Goal: Use online tool/utility: Utilize a website feature to perform a specific function

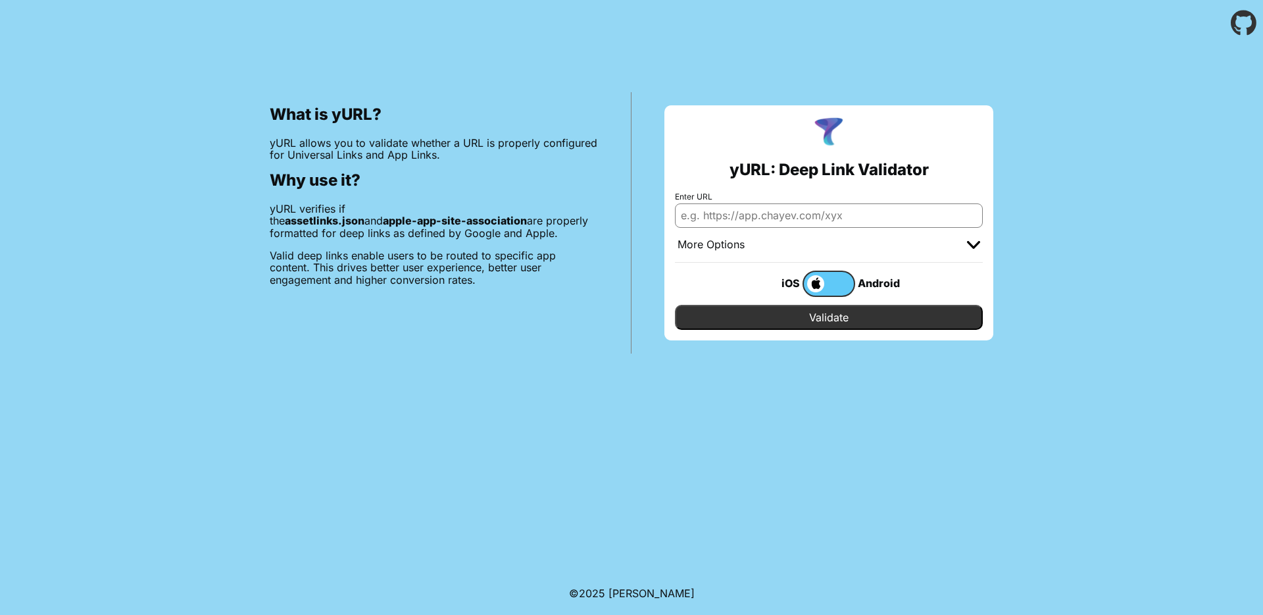
click at [749, 228] on div "More Options" at bounding box center [829, 245] width 308 height 35
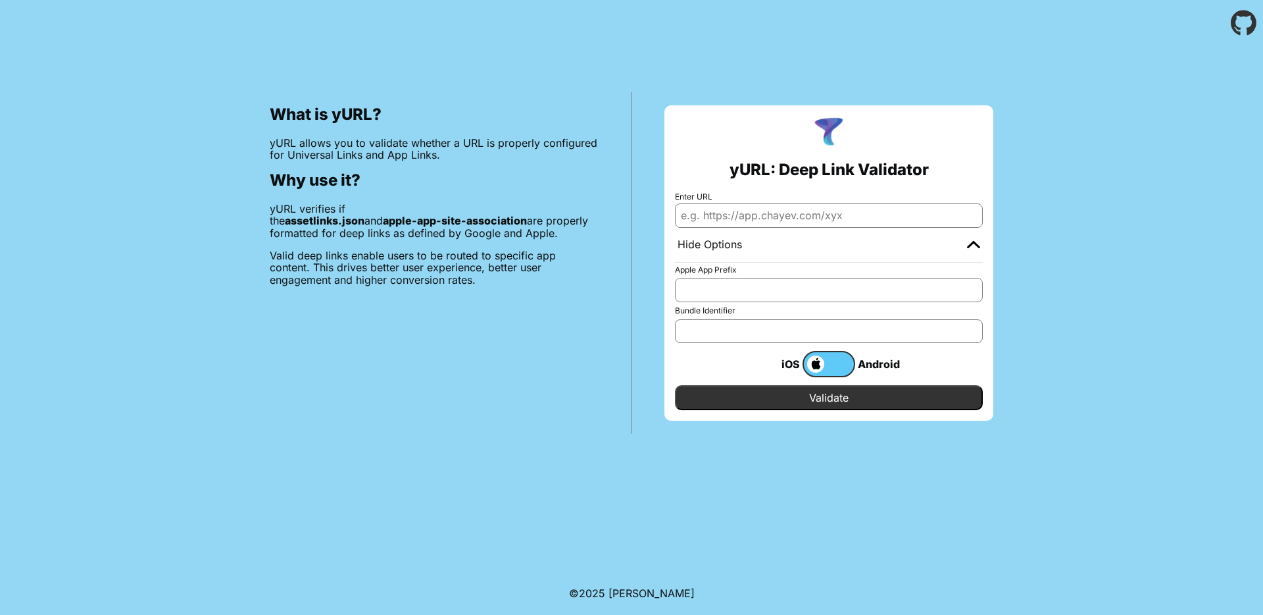
click at [769, 218] on input "Enter URL" at bounding box center [829, 215] width 308 height 24
type input "https://mtel.onelink.me"
click at [821, 365] on span at bounding box center [814, 363] width 20 height 17
click at [0, 0] on input "checkbox" at bounding box center [0, 0] width 0 height 0
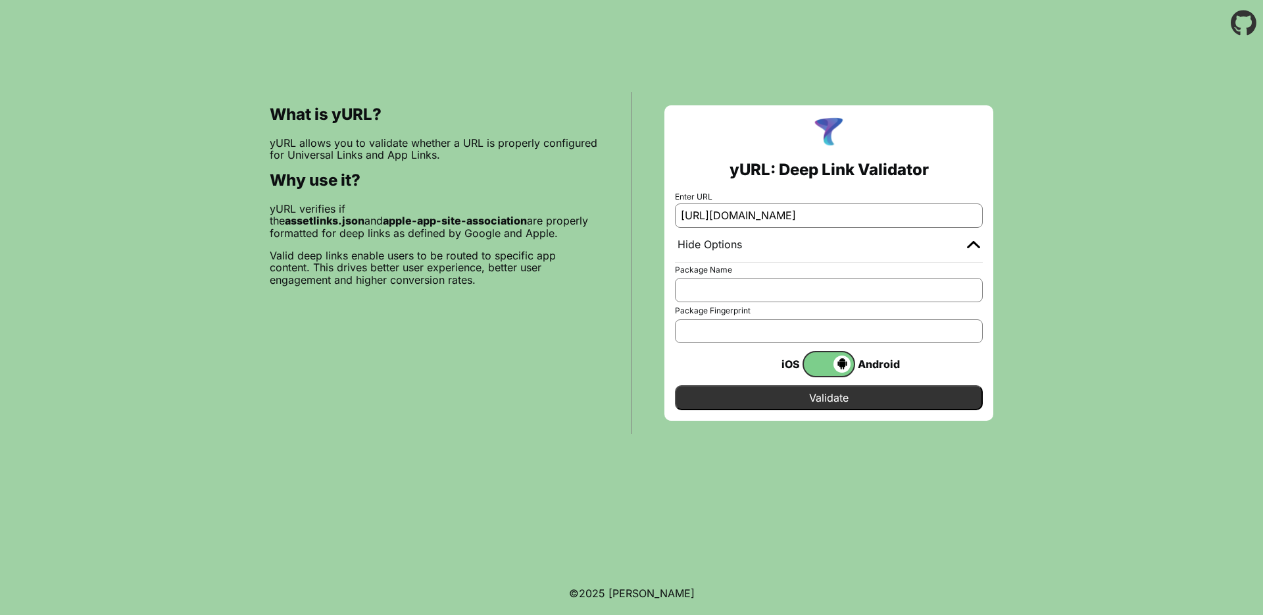
click at [801, 395] on input "Validate" at bounding box center [829, 397] width 308 height 25
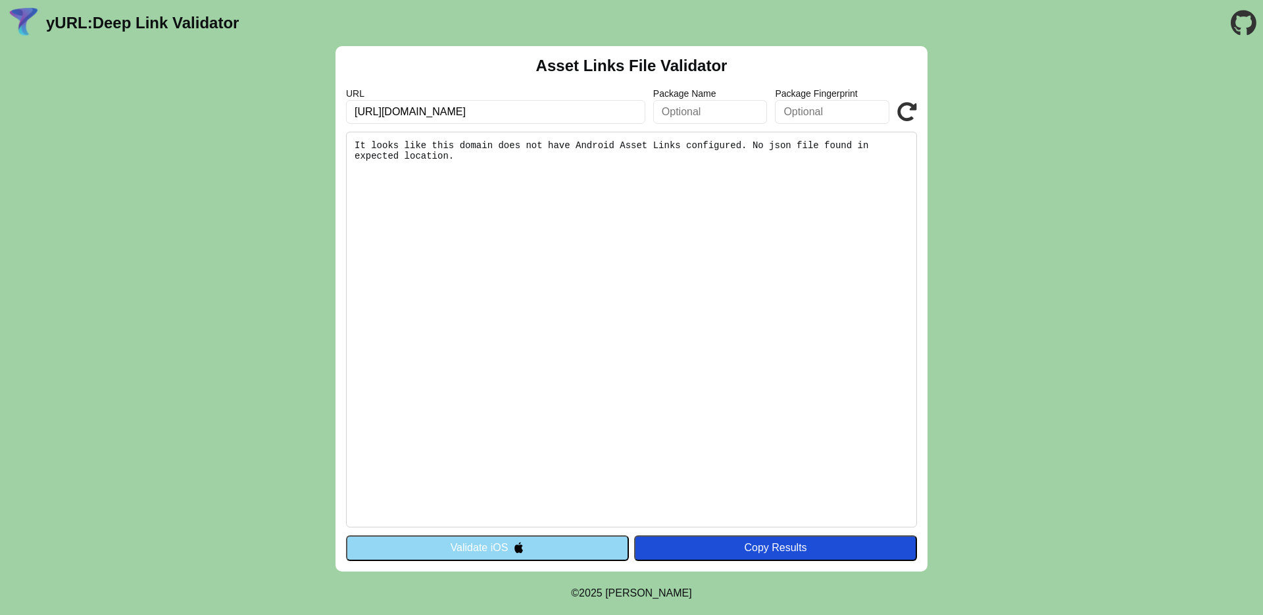
click at [396, 113] on input "https://mtel.onelink.me" at bounding box center [495, 112] width 299 height 24
type input "[URL][DOMAIN_NAME]"
click at [707, 556] on button "Copy Results" at bounding box center [775, 547] width 283 height 25
click at [905, 120] on icon at bounding box center [908, 112] width 20 height 20
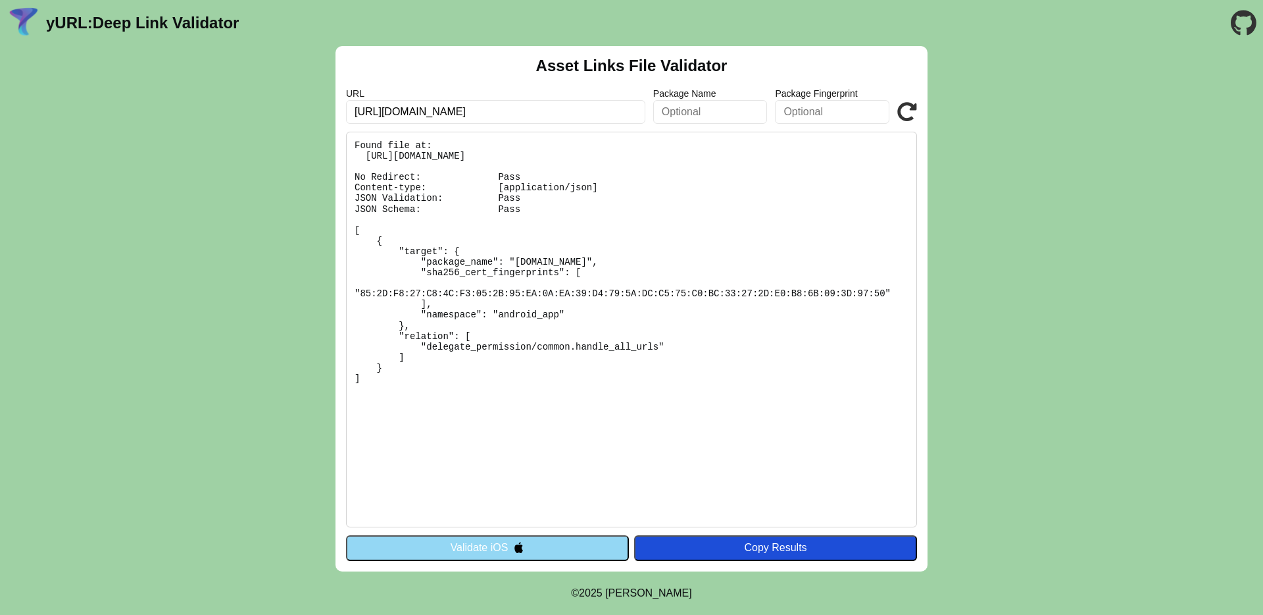
click at [457, 407] on pre "Found file at: [URL][DOMAIN_NAME] No Redirect: Pass Content-type: [application/…" at bounding box center [631, 329] width 571 height 395
drag, startPoint x: 457, startPoint y: 407, endPoint x: 339, endPoint y: 226, distance: 216.3
click at [339, 226] on div "Asset Links File Validator URL [URL][DOMAIN_NAME] Package Name Package Fingerpr…" at bounding box center [632, 308] width 592 height 525
copy pre "[ { "target": { "package_name": "[DOMAIN_NAME]", "sha256_cert_fingerprints": [ …"
click at [491, 242] on pre "Found file at: [URL][DOMAIN_NAME] No Redirect: Pass Content-type: [application/…" at bounding box center [631, 329] width 571 height 395
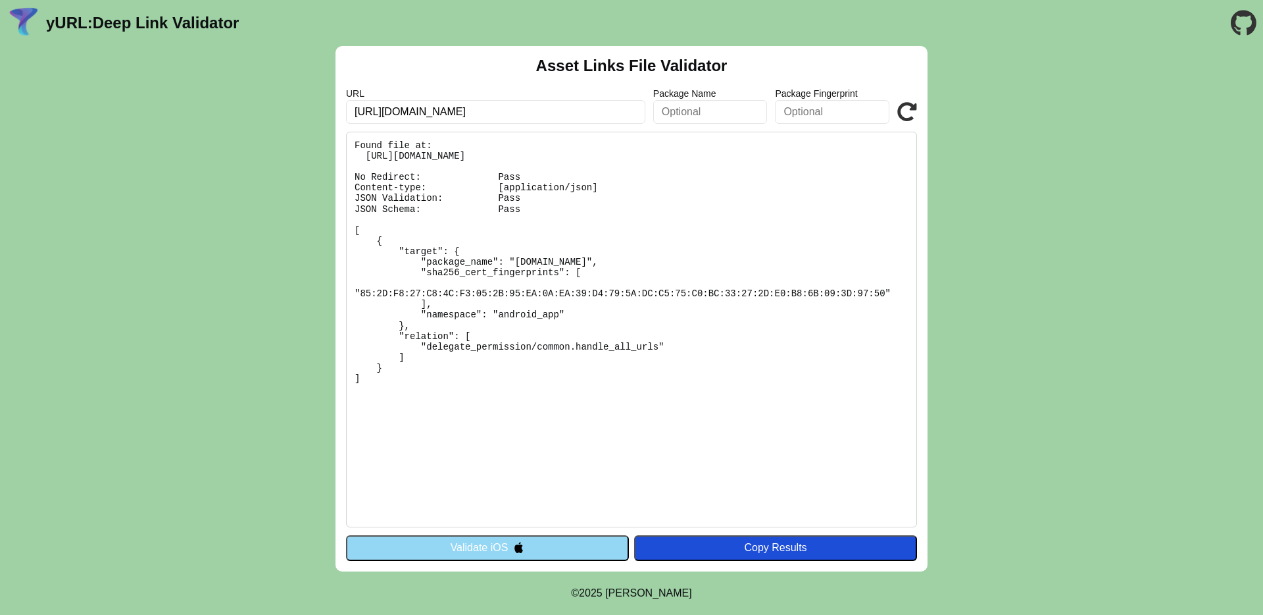
click at [494, 122] on input "[URL][DOMAIN_NAME]" at bounding box center [495, 112] width 299 height 24
click at [494, 122] on input "text" at bounding box center [495, 112] width 299 height 24
click at [787, 218] on pre "Found file at: [URL][DOMAIN_NAME] No Redirect: Pass Content-type: [application/…" at bounding box center [631, 329] width 571 height 395
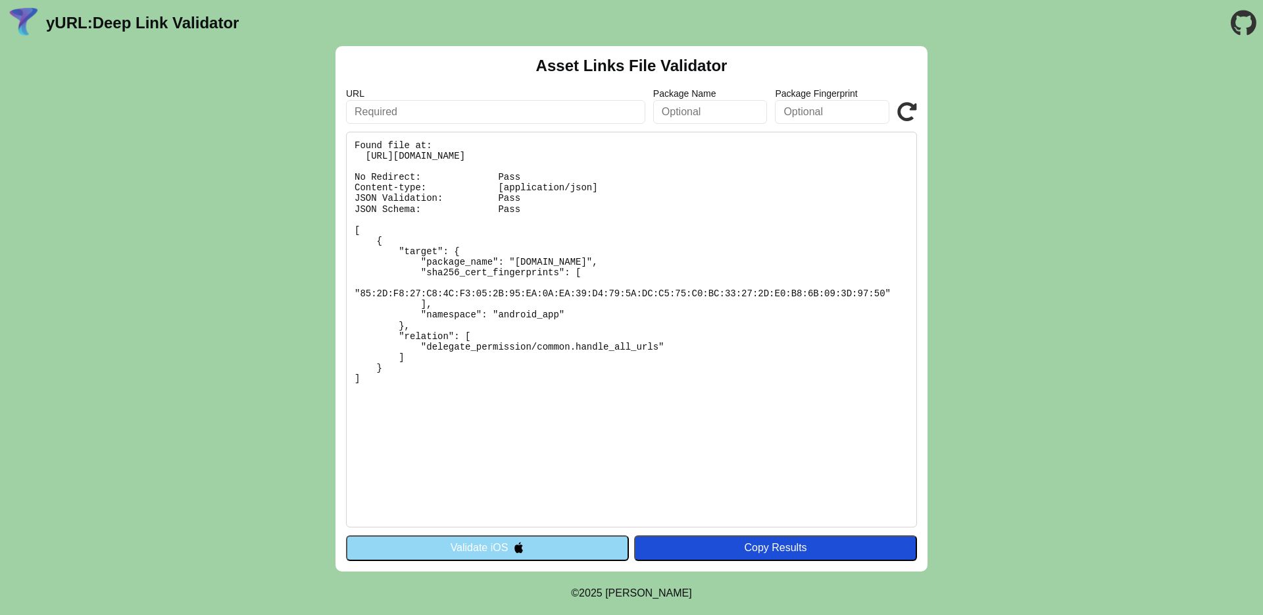
click at [603, 116] on input "text" at bounding box center [495, 112] width 299 height 24
paste input "[DOMAIN_NAME]"
type input "[DOMAIN_NAME]"
click at [907, 115] on icon at bounding box center [908, 112] width 20 height 20
click at [511, 154] on pre "Found file at: https://d2k8ikwstaamh5.cloudfront.net/.well-known/assetlinks.jso…" at bounding box center [631, 329] width 571 height 395
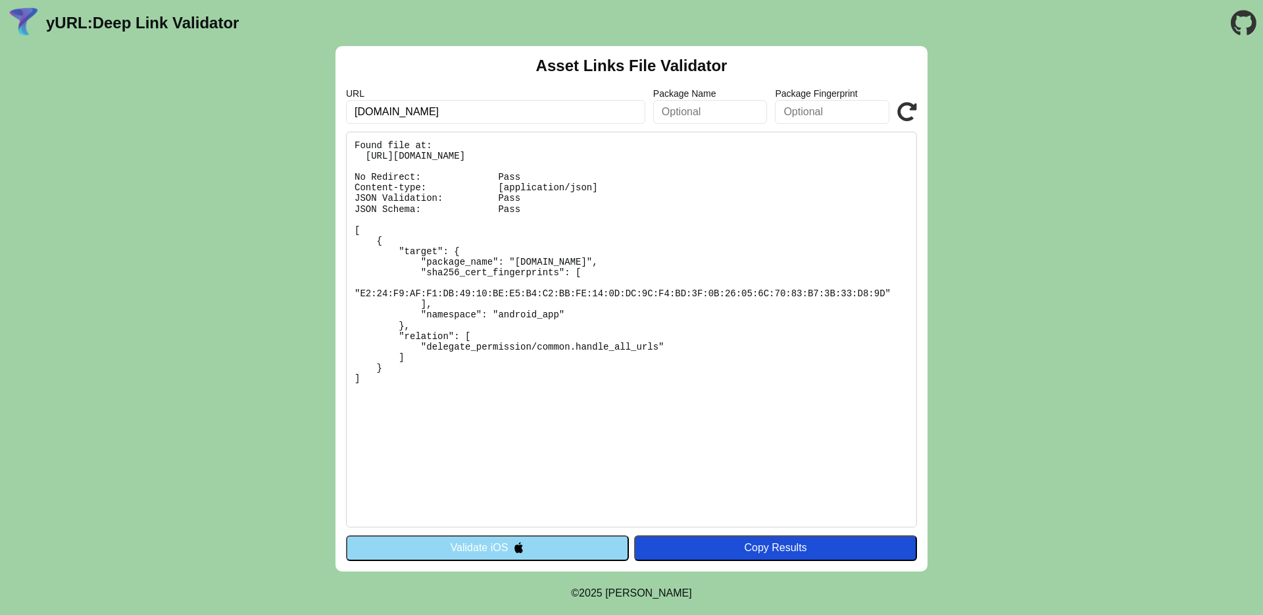
click at [511, 154] on pre "Found file at: https://d2k8ikwstaamh5.cloudfront.net/.well-known/assetlinks.jso…" at bounding box center [631, 329] width 571 height 395
click at [555, 154] on pre "Found file at: https://d2k8ikwstaamh5.cloudfront.net/.well-known/assetlinks.jso…" at bounding box center [631, 329] width 571 height 395
copy pre "cloudfront.net"
